Goal: Find specific page/section: Find specific page/section

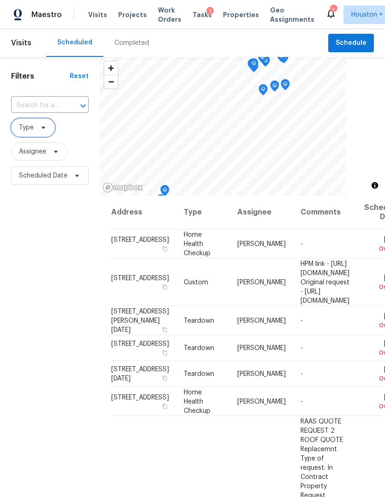
click at [37, 127] on span at bounding box center [42, 127] width 10 height 7
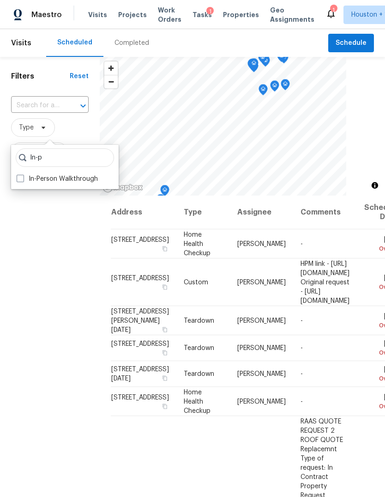
type input "In-p"
click at [31, 182] on label "In-Person Walkthrough" at bounding box center [57, 178] width 81 height 9
click at [23, 180] on input "In-Person Walkthrough" at bounding box center [20, 177] width 6 height 6
checkbox input "true"
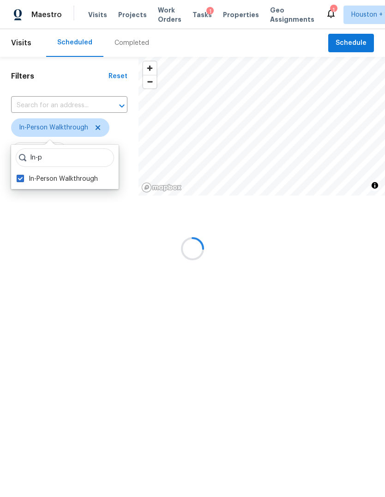
click at [64, 255] on div "Filters Reset ​ In-Person Walkthrough Assignee Scheduled Date" at bounding box center [69, 156] width 139 height 198
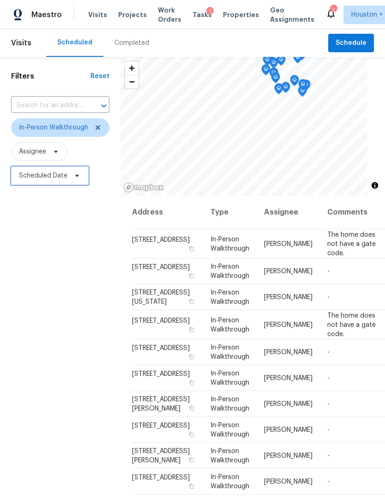
click at [30, 180] on span "Scheduled Date" at bounding box center [43, 175] width 49 height 9
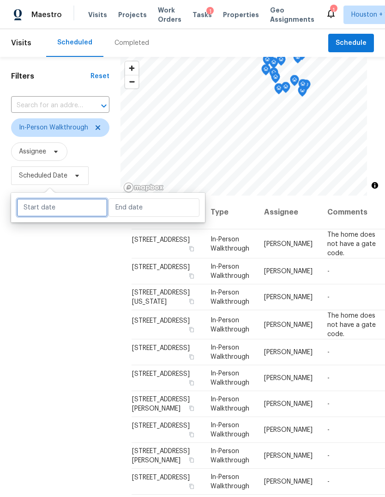
click at [44, 213] on input "text" at bounding box center [62, 207] width 91 height 18
select select "9"
select select "2025"
select select "10"
select select "2025"
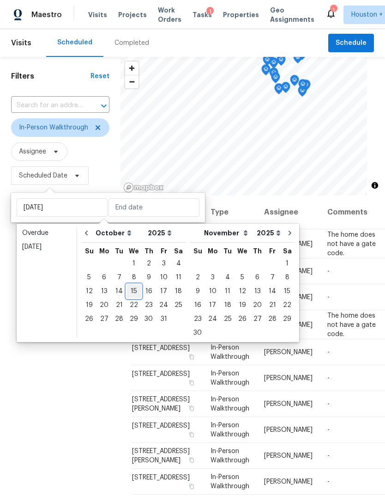
click at [132, 293] on div "15" at bounding box center [134, 291] width 15 height 13
type input "[DATE]"
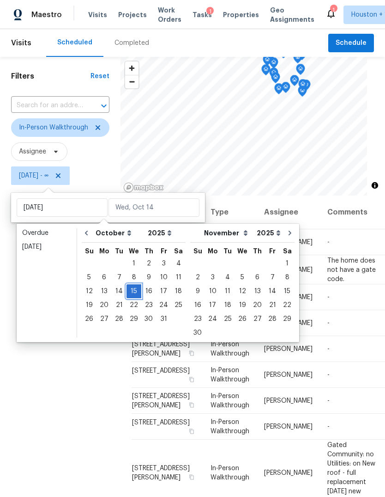
click at [133, 296] on div "15" at bounding box center [134, 291] width 15 height 13
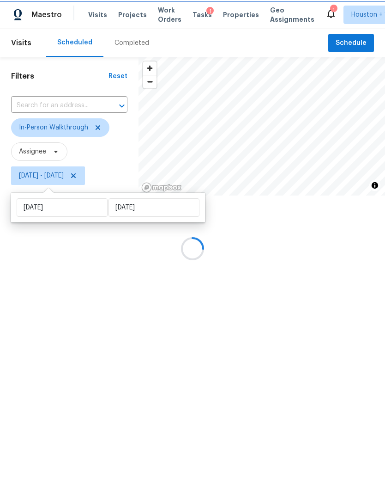
type input "[DATE]"
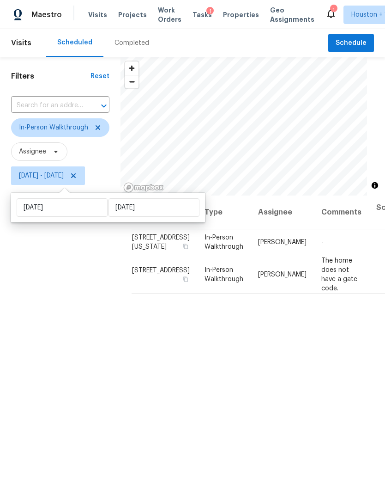
click at [51, 356] on div "Filters Reset ​ In-Person Walkthrough Assignee [DATE] - [DATE]" at bounding box center [60, 325] width 121 height 536
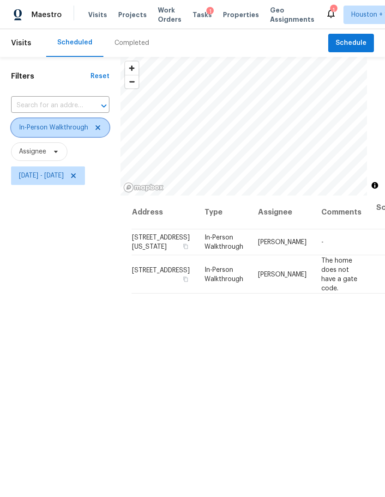
click at [39, 134] on span "In-Person Walkthrough" at bounding box center [60, 127] width 98 height 18
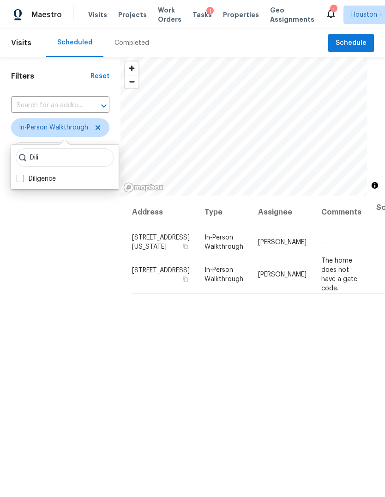
type input "Dili"
click at [25, 182] on label "Diligence" at bounding box center [36, 178] width 39 height 9
click at [23, 180] on input "Diligence" at bounding box center [20, 177] width 6 height 6
checkbox input "true"
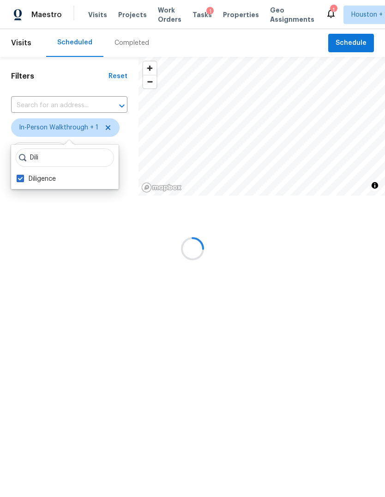
click at [60, 255] on div "Filters Reset ​ In-Person Walkthrough + 1 Assignee [DATE] - [DATE]" at bounding box center [69, 156] width 139 height 198
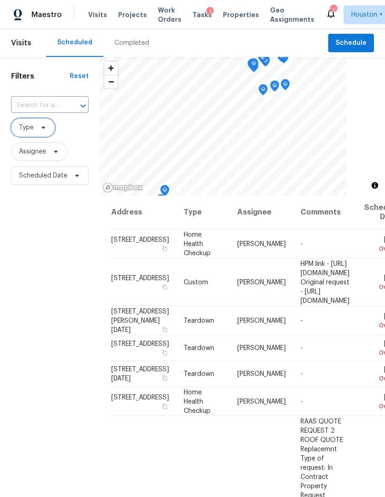
click at [42, 125] on icon at bounding box center [43, 127] width 7 height 7
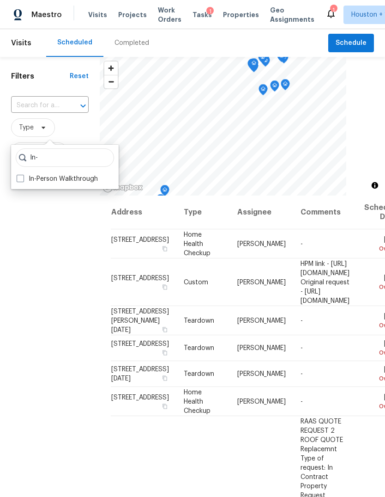
type input "In-"
click at [67, 182] on label "In-Person Walkthrough" at bounding box center [57, 178] width 81 height 9
click at [23, 180] on input "In-Person Walkthrough" at bounding box center [20, 177] width 6 height 6
checkbox input "true"
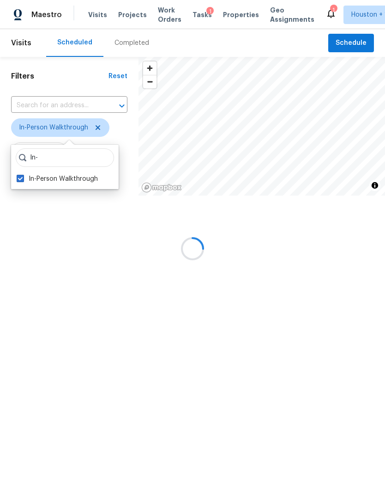
click at [61, 316] on div at bounding box center [192, 248] width 385 height 497
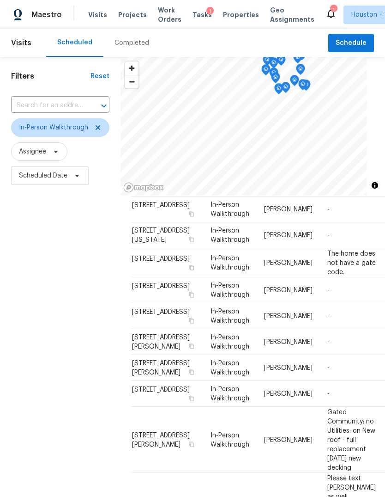
scroll to position [61, 0]
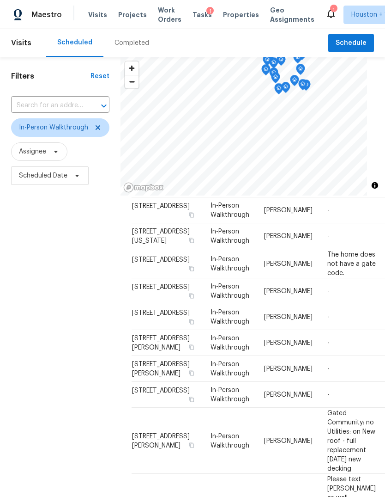
click at [87, 362] on div "Filters Reset ​ In-Person Walkthrough Assignee Scheduled Date" at bounding box center [60, 325] width 121 height 536
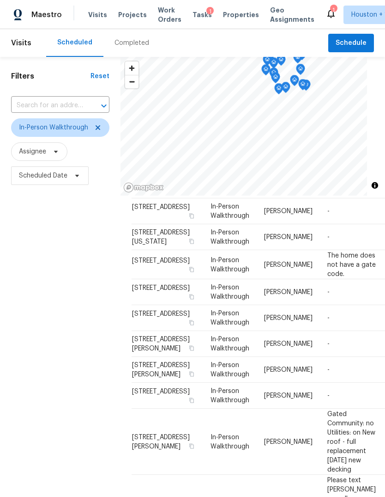
scroll to position [60, 0]
